Goal: Communication & Community: Answer question/provide support

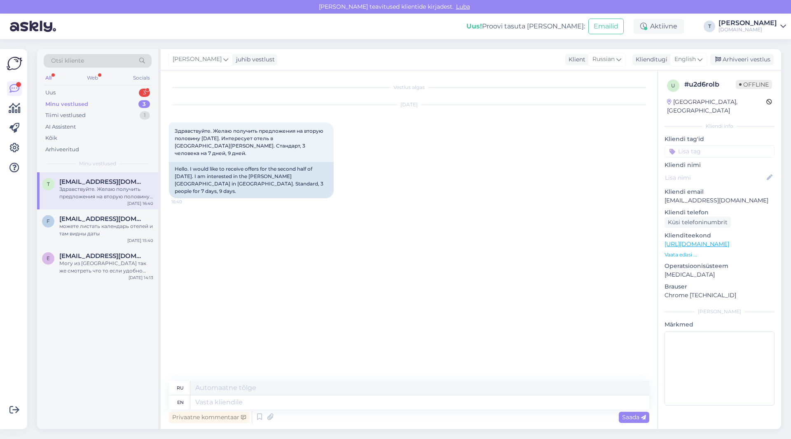
click at [95, 192] on div "Здравствуйте. Желаю получить предложения на вторую половину [DATE]. Интересует …" at bounding box center [106, 192] width 94 height 15
click at [100, 92] on div "Uus 3" at bounding box center [98, 93] width 108 height 12
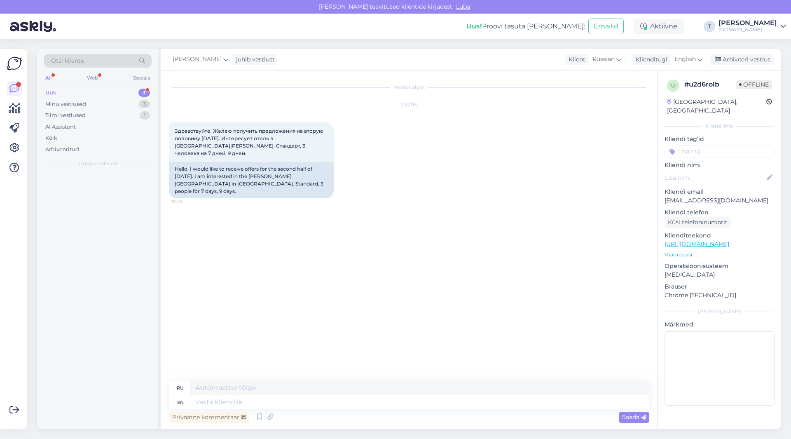
click at [100, 90] on div "Uus 3" at bounding box center [98, 93] width 108 height 12
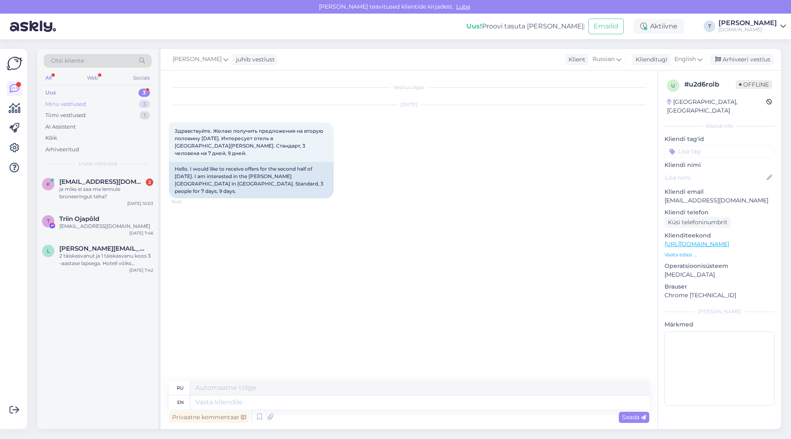
click at [100, 103] on div "Minu vestlused 3" at bounding box center [98, 104] width 108 height 12
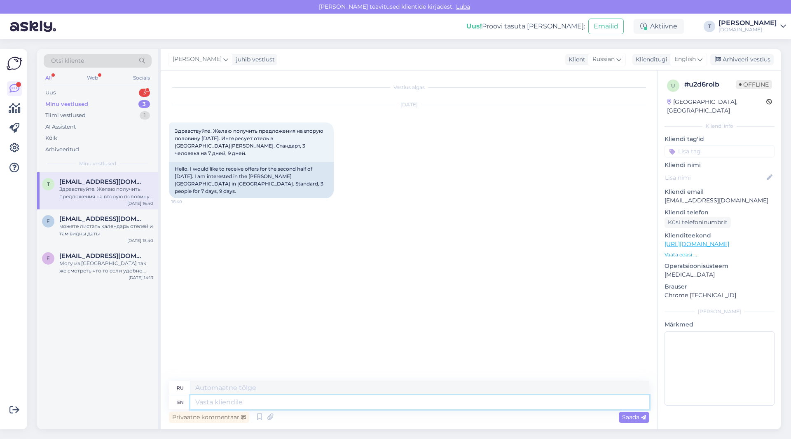
click at [259, 403] on textarea at bounding box center [419, 402] width 459 height 14
click at [682, 59] on span "English" at bounding box center [684, 59] width 21 height 9
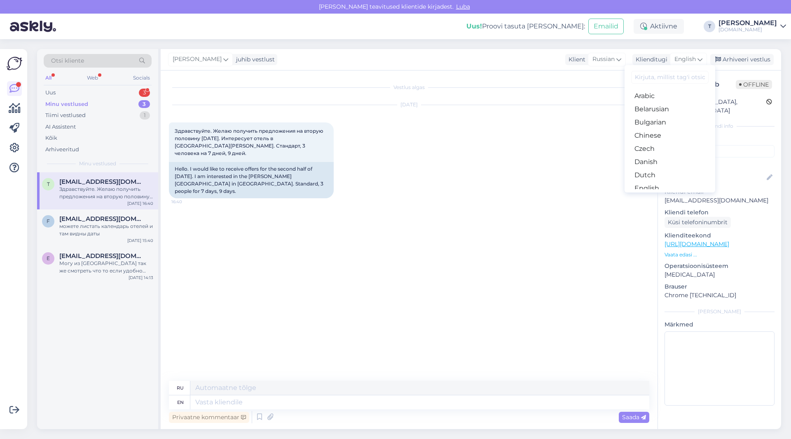
click at [644, 419] on link "Russian" at bounding box center [670, 425] width 91 height 13
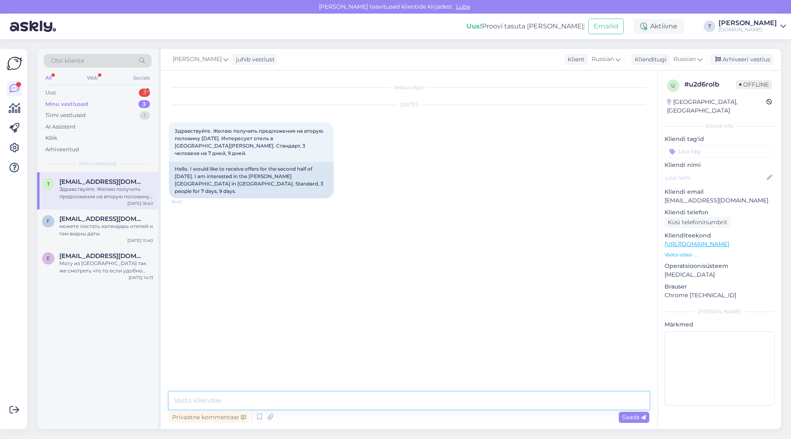
click at [437, 403] on textarea at bounding box center [409, 400] width 480 height 17
type textarea "Добрый день , отпарвила вам на почту"
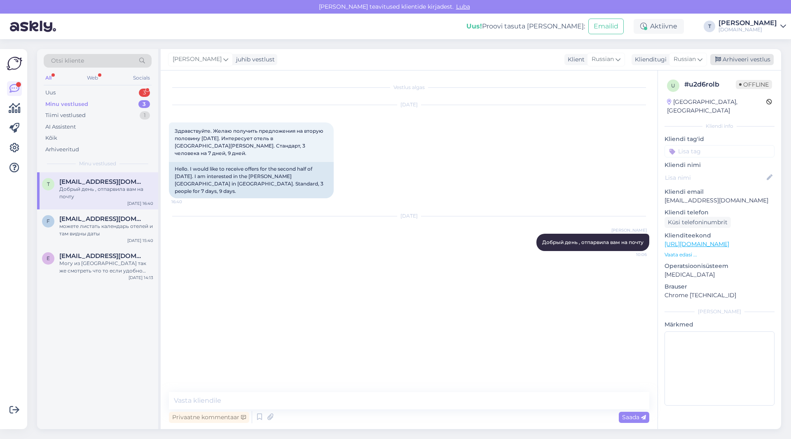
click at [739, 59] on div "Arhiveeri vestlus" at bounding box center [741, 59] width 63 height 11
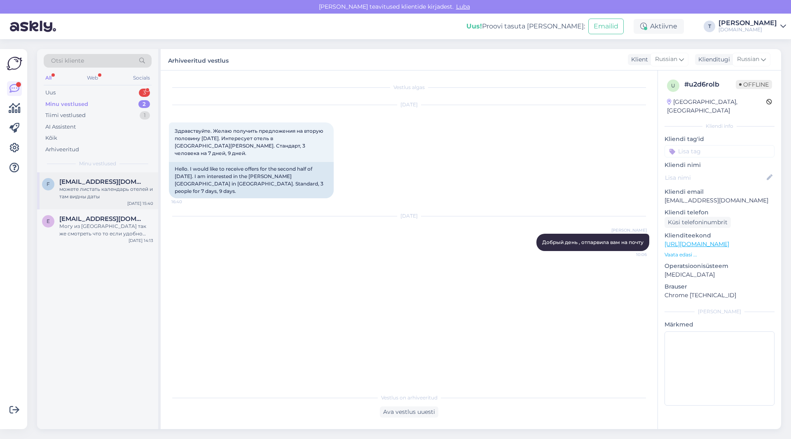
click at [119, 182] on span "[EMAIL_ADDRESS][DOMAIN_NAME]" at bounding box center [102, 181] width 86 height 7
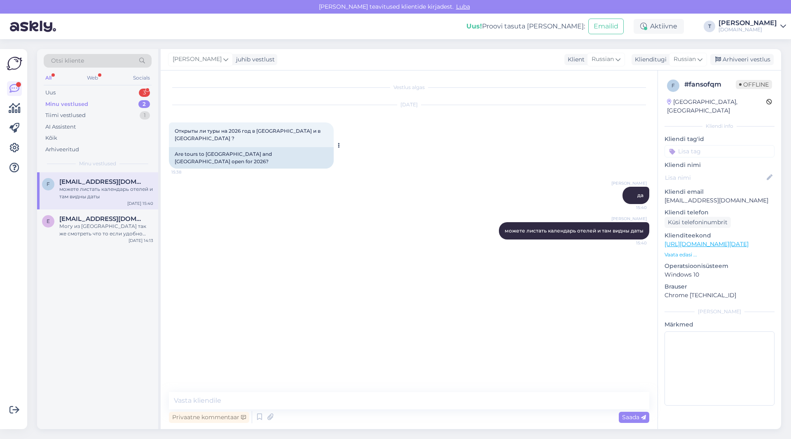
click at [240, 131] on span "Открыты ли туры на 2026 год в [GEOGRAPHIC_DATA] и в [GEOGRAPHIC_DATA] ?" at bounding box center [248, 135] width 147 height 14
copy div "Открыты ли туры на 2026 год в [GEOGRAPHIC_DATA] и в [GEOGRAPHIC_DATA] ? 15:38"
click at [673, 251] on p "Vaata edasi ..." at bounding box center [720, 254] width 110 height 7
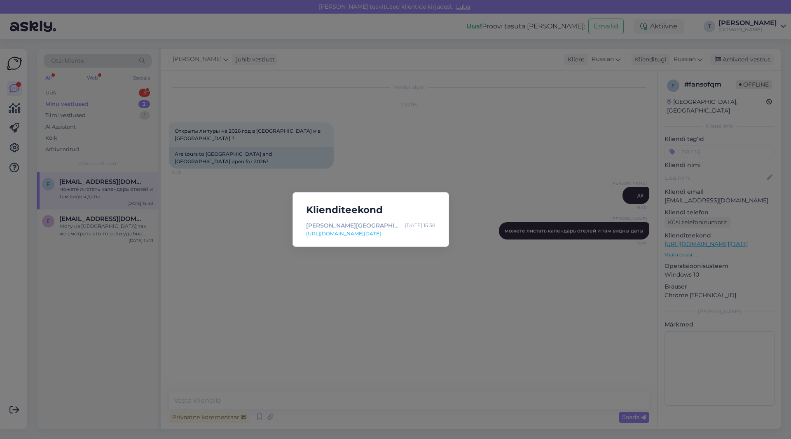
click at [410, 152] on div "Klienditeekond [PERSON_NAME][GEOGRAPHIC_DATA] | Tuusik [DATE] 15:38 [URL][DOMAI…" at bounding box center [395, 219] width 791 height 439
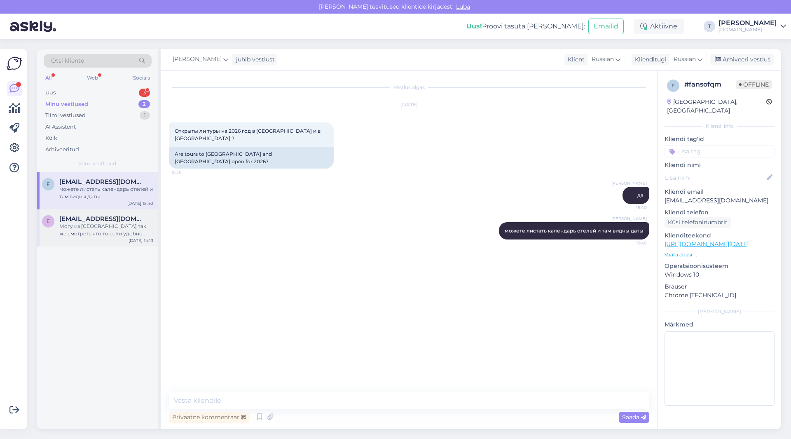
click at [126, 239] on div "E [EMAIL_ADDRESS][DOMAIN_NAME] Могу из [GEOGRAPHIC_DATA] так же смотреть что то…" at bounding box center [97, 227] width 121 height 37
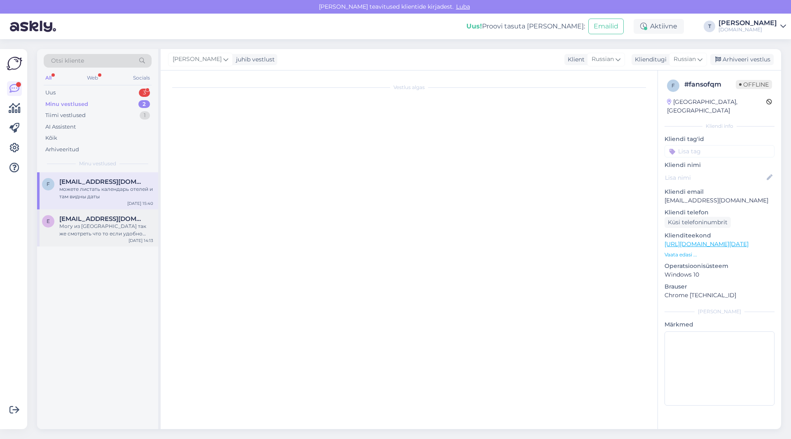
scroll to position [341, 0]
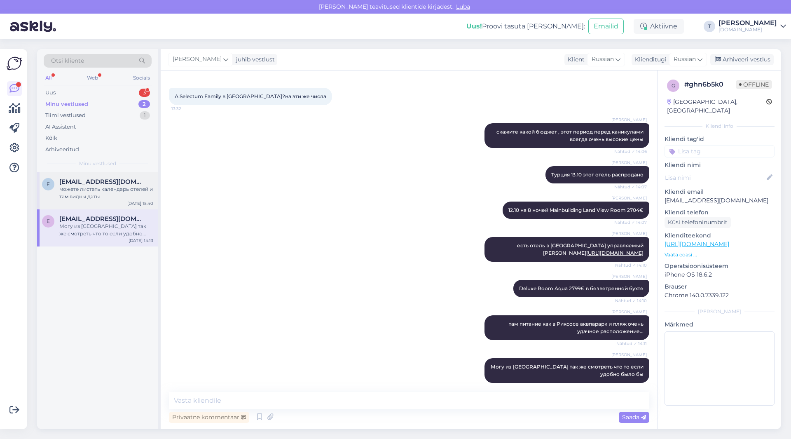
click at [95, 194] on div "можете листать календарь отелей и там видны даты" at bounding box center [106, 192] width 94 height 15
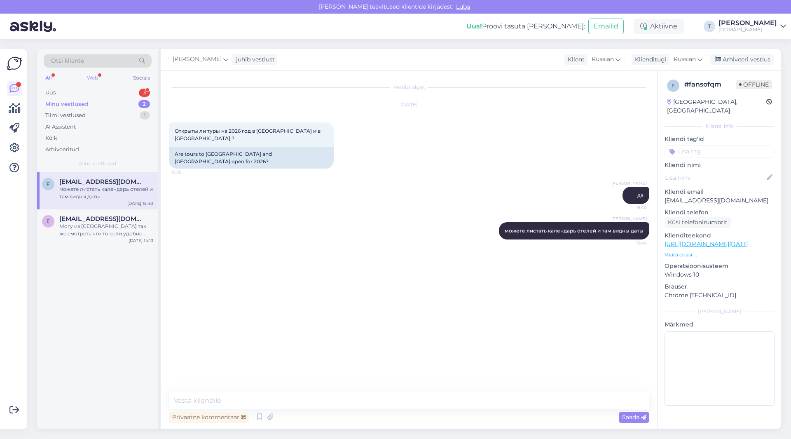
click at [94, 75] on div "Web" at bounding box center [92, 78] width 14 height 11
click at [89, 100] on div "Minu vestlused 2" at bounding box center [98, 104] width 108 height 12
click at [72, 93] on div "Uus 2" at bounding box center [98, 93] width 108 height 12
